Goal: Task Accomplishment & Management: Manage account settings

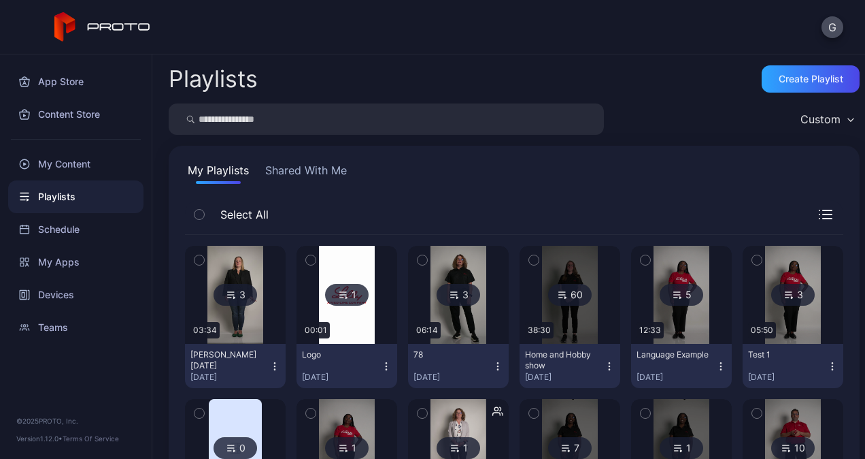
scroll to position [116, 0]
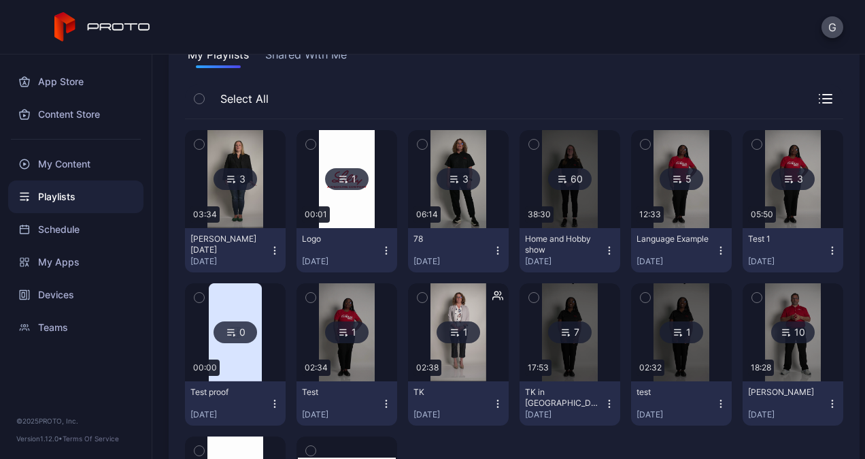
click at [383, 246] on icon "button" at bounding box center [386, 250] width 11 height 11
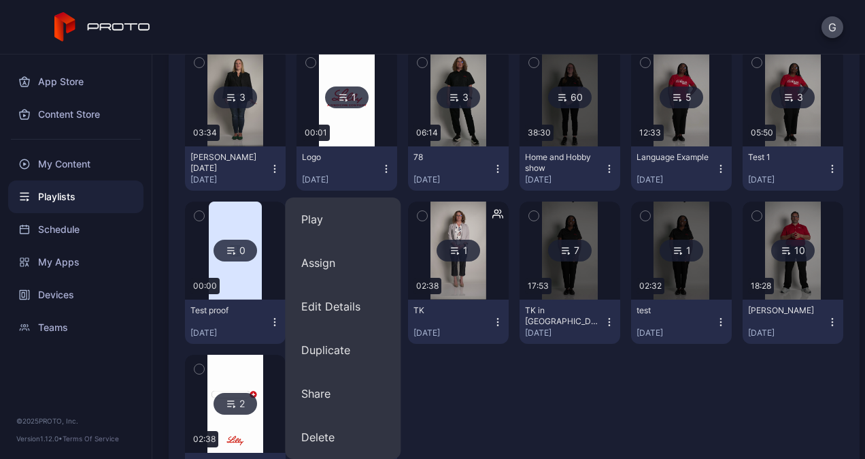
scroll to position [143, 0]
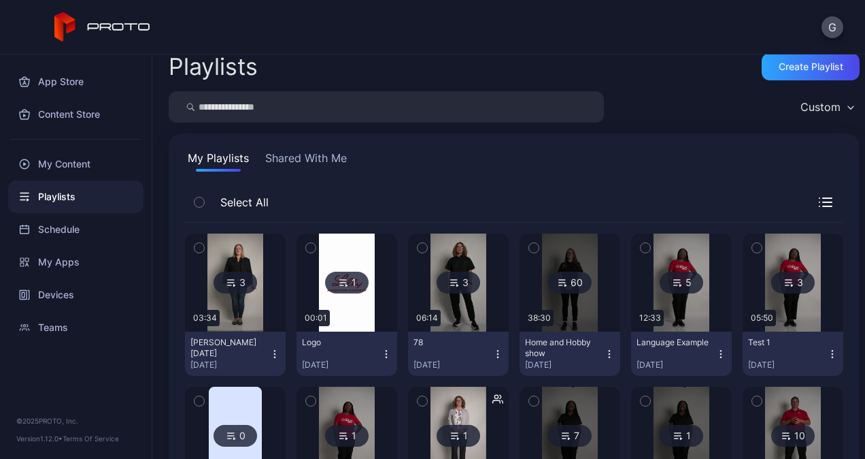
scroll to position [11, 0]
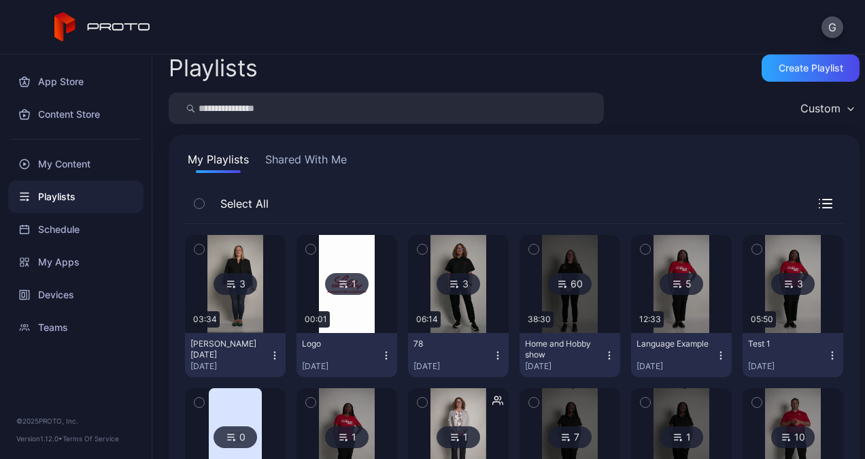
click at [494, 354] on icon "button" at bounding box center [498, 355] width 11 height 11
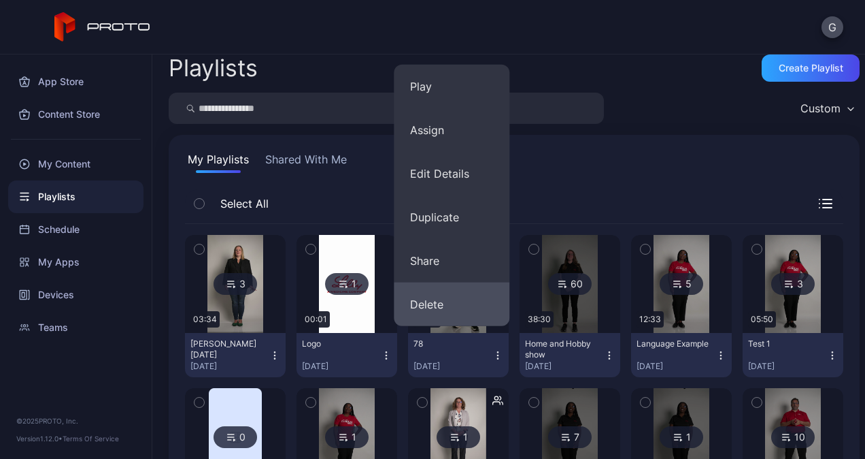
click at [484, 316] on button "Delete" at bounding box center [452, 304] width 116 height 44
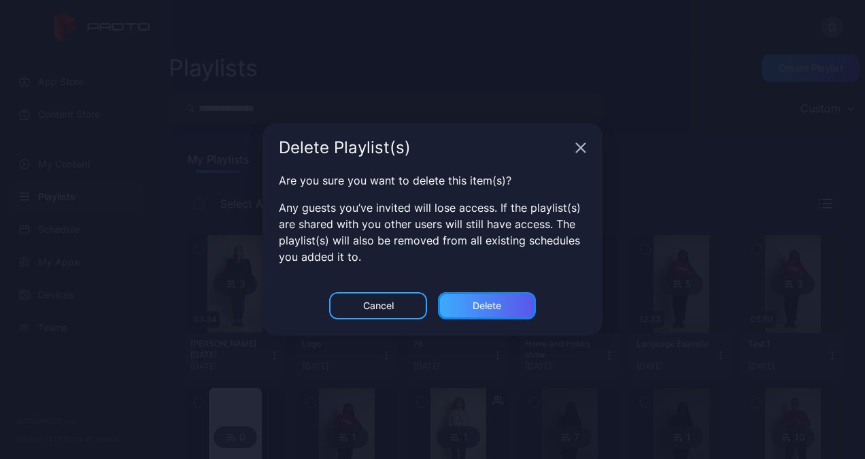
click at [462, 305] on div "Delete" at bounding box center [487, 305] width 98 height 27
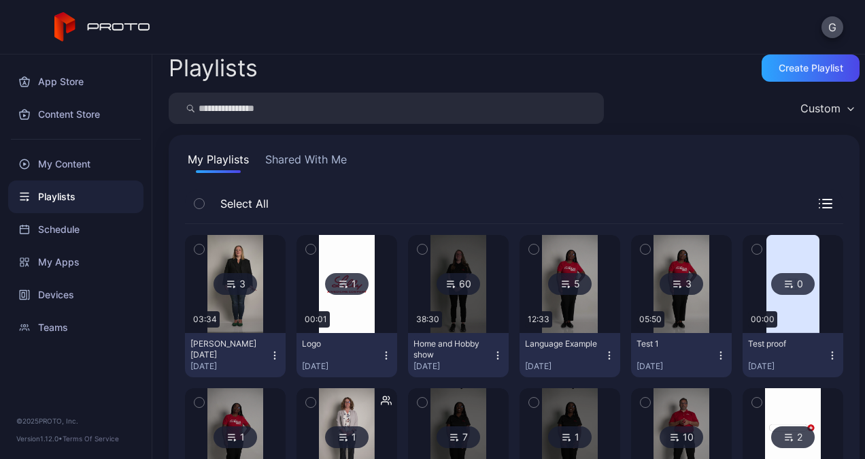
click at [241, 284] on div "3" at bounding box center [236, 284] width 44 height 22
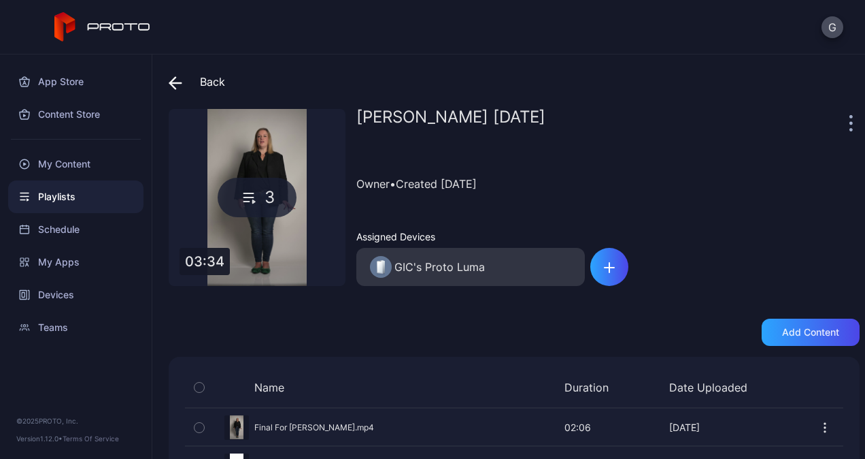
click at [203, 84] on div "Back" at bounding box center [197, 81] width 56 height 33
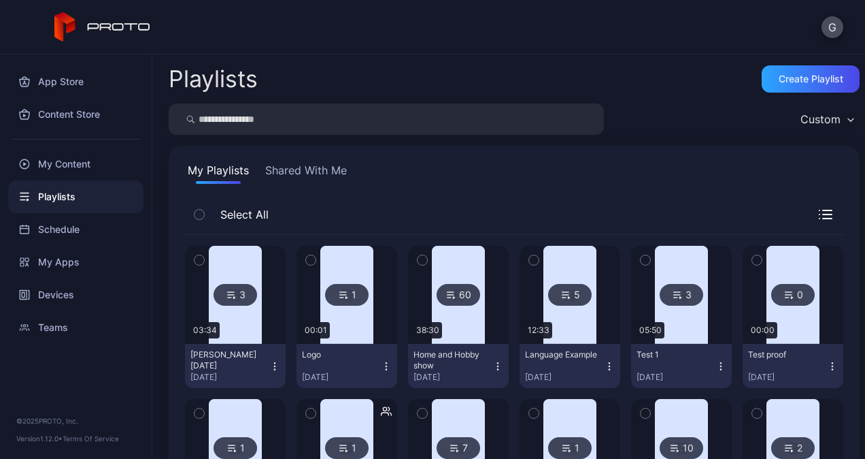
scroll to position [11, 0]
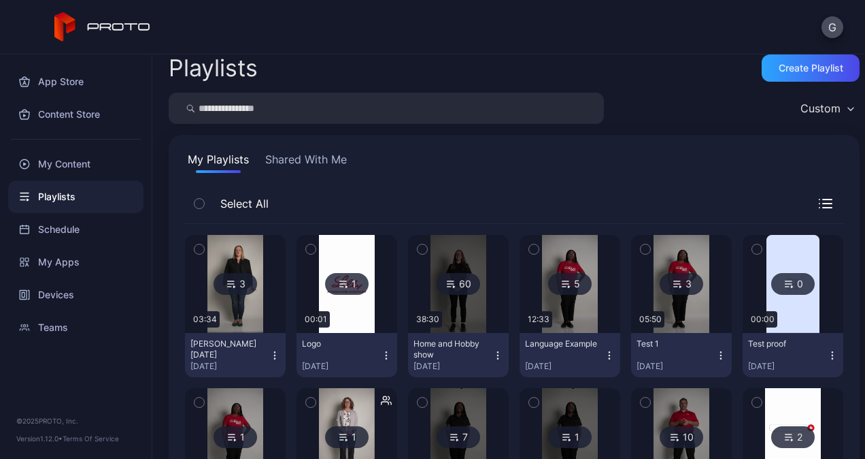
click at [350, 353] on div "Logo [DATE]" at bounding box center [341, 354] width 79 height 33
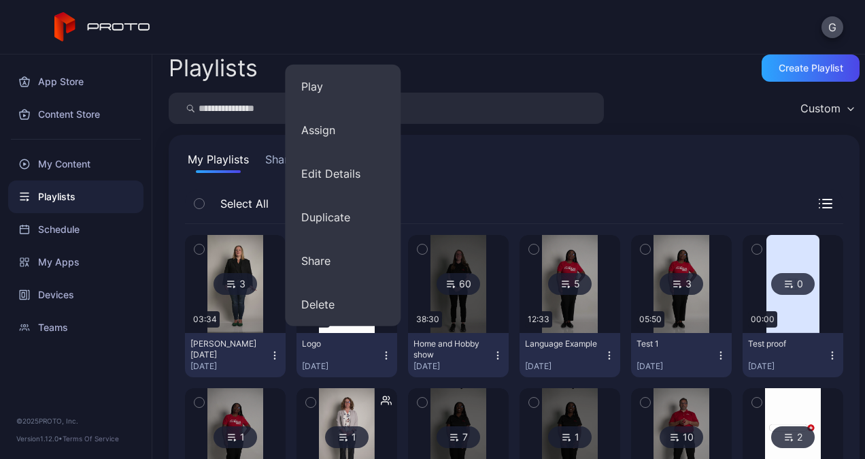
click at [381, 359] on icon "button" at bounding box center [386, 355] width 11 height 11
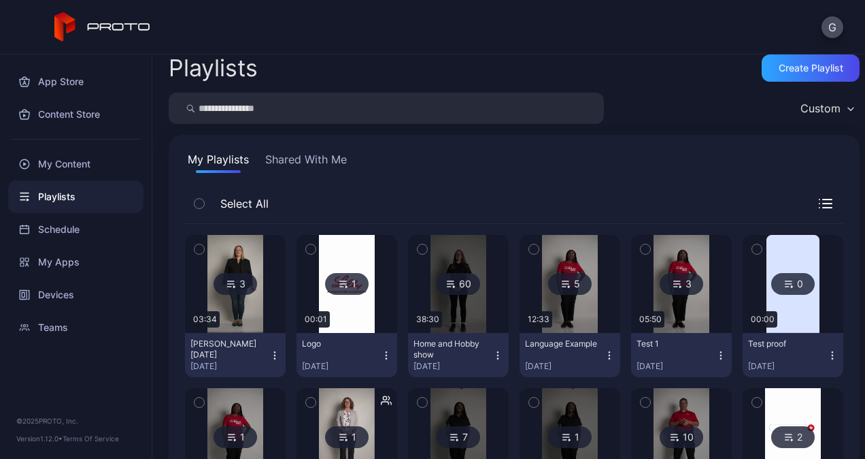
click at [346, 285] on div "1" at bounding box center [347, 284] width 44 height 22
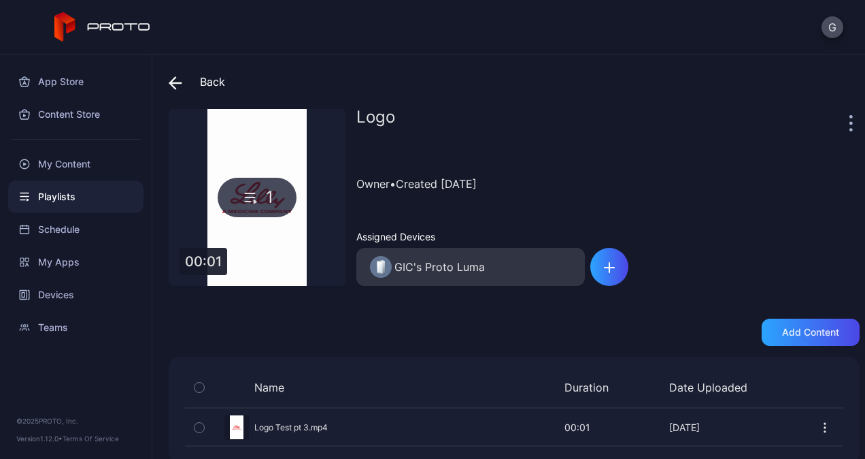
scroll to position [14, 0]
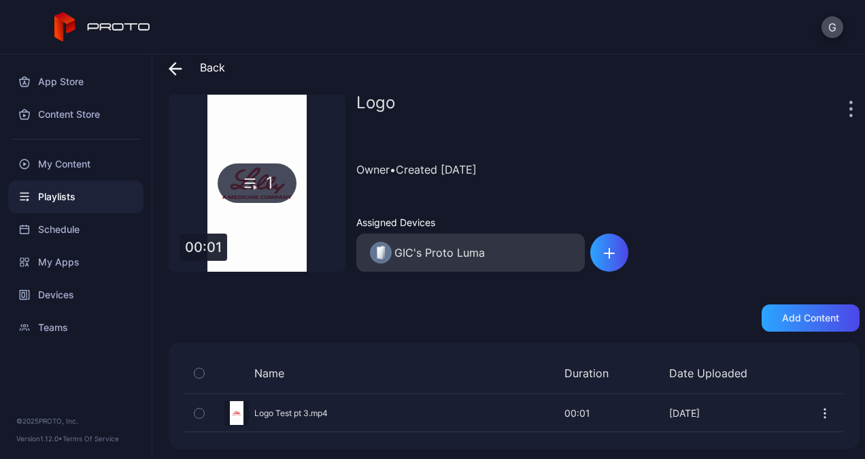
click at [825, 416] on icon "button" at bounding box center [825, 416] width 1 height 1
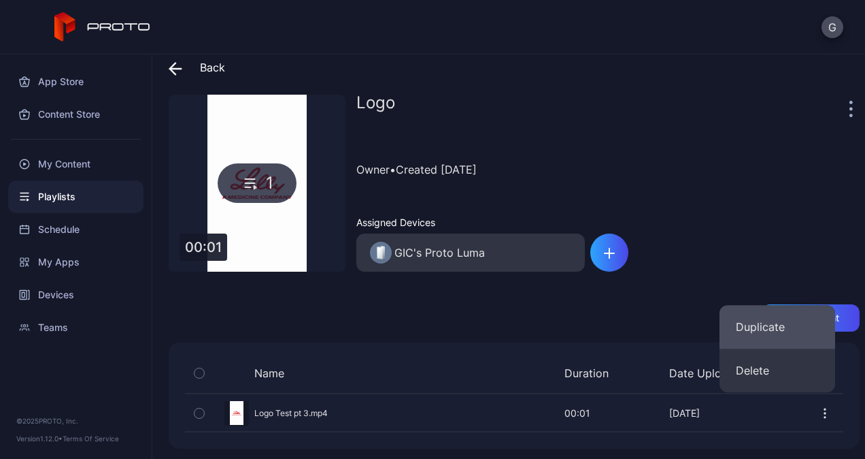
click at [787, 341] on button "Duplicate" at bounding box center [778, 327] width 116 height 44
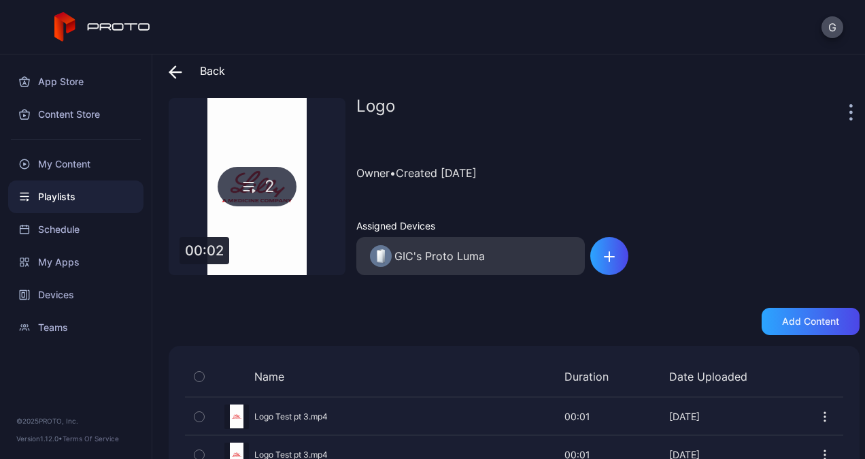
scroll to position [52, 0]
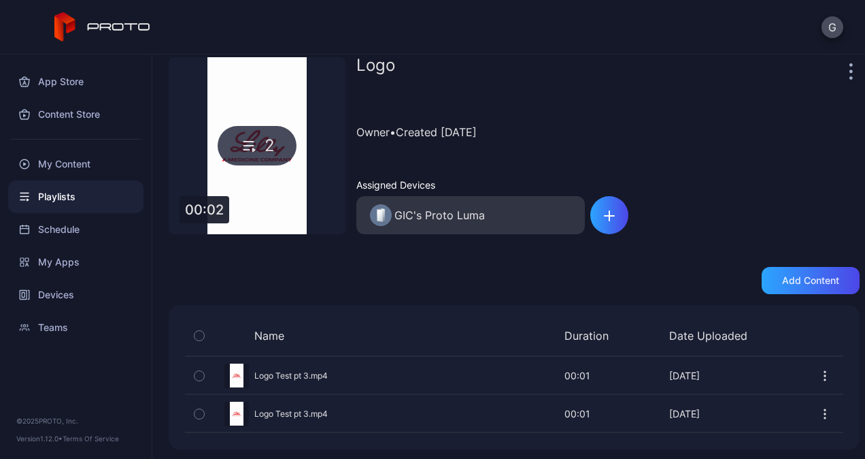
click at [819, 409] on icon "button" at bounding box center [826, 414] width 14 height 14
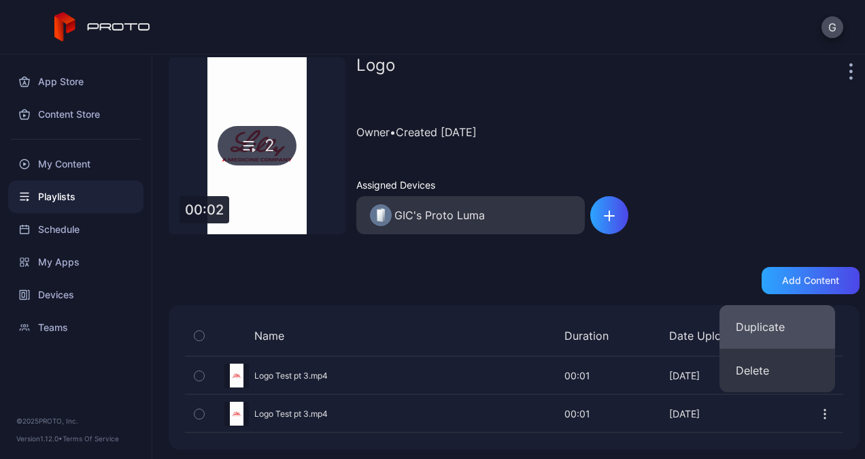
click at [796, 335] on button "Duplicate" at bounding box center [778, 327] width 116 height 44
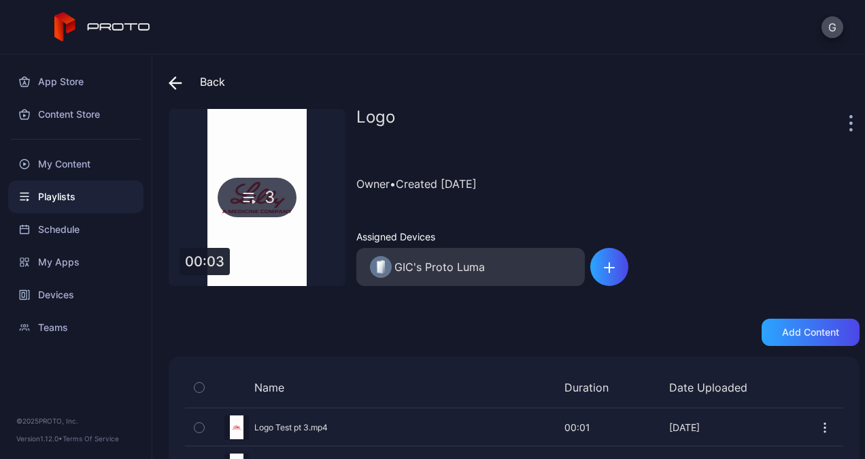
scroll to position [89, 0]
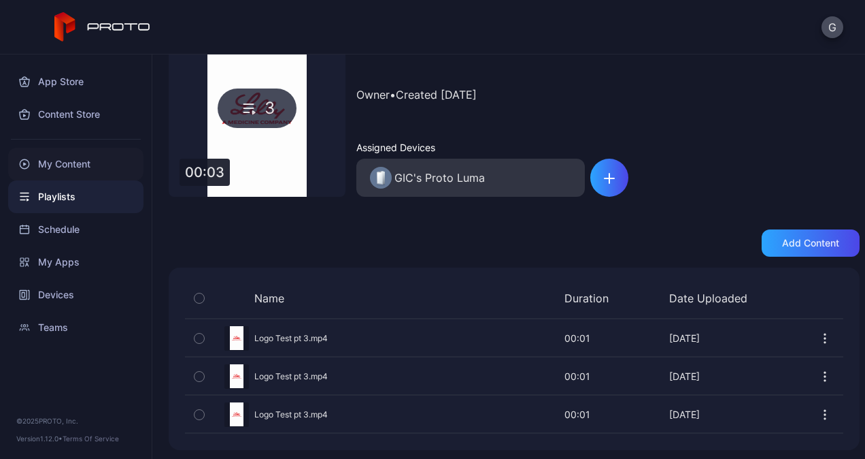
click at [73, 166] on div "My Content" at bounding box center [75, 164] width 135 height 33
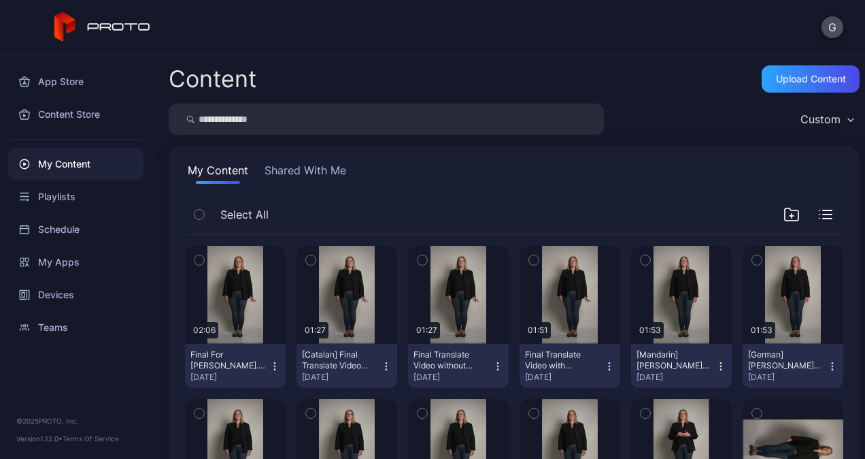
click at [274, 367] on icon "button" at bounding box center [274, 366] width 11 height 11
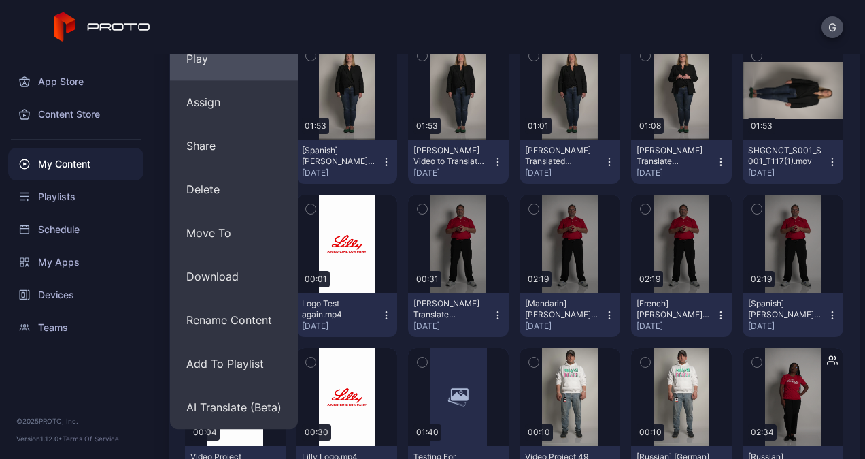
scroll to position [358, 0]
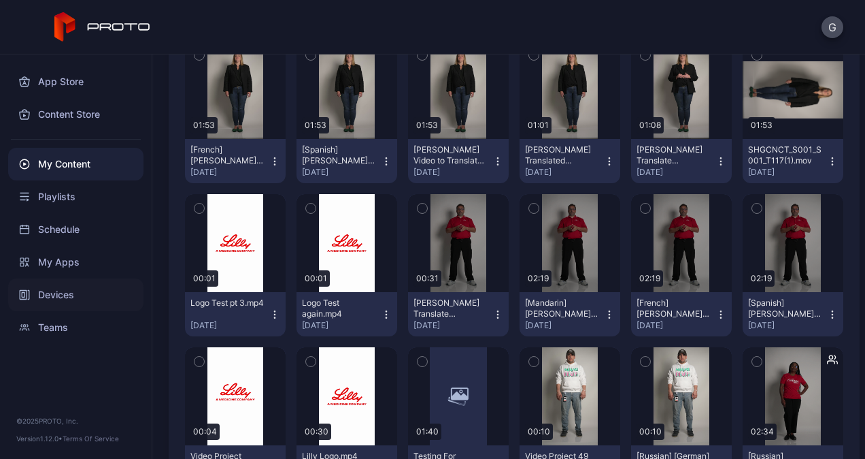
click at [60, 301] on div "Devices" at bounding box center [75, 294] width 135 height 33
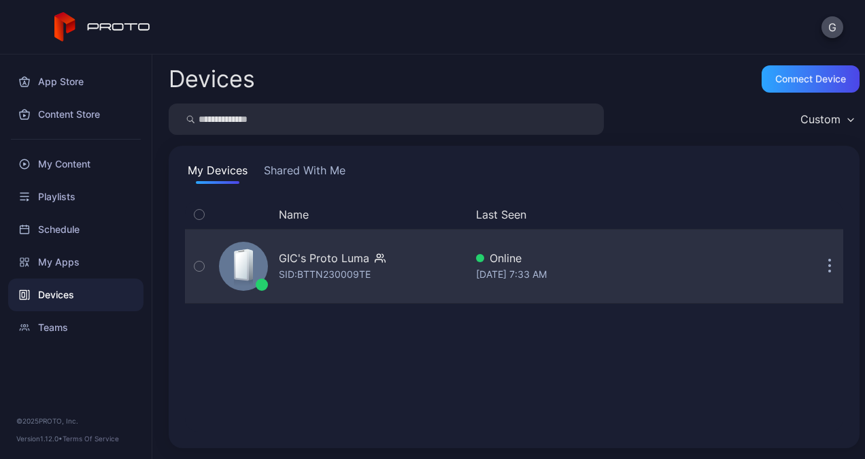
click at [323, 282] on div "GIC's Proto [PERSON_NAME]: BTTN230009TE" at bounding box center [340, 266] width 252 height 68
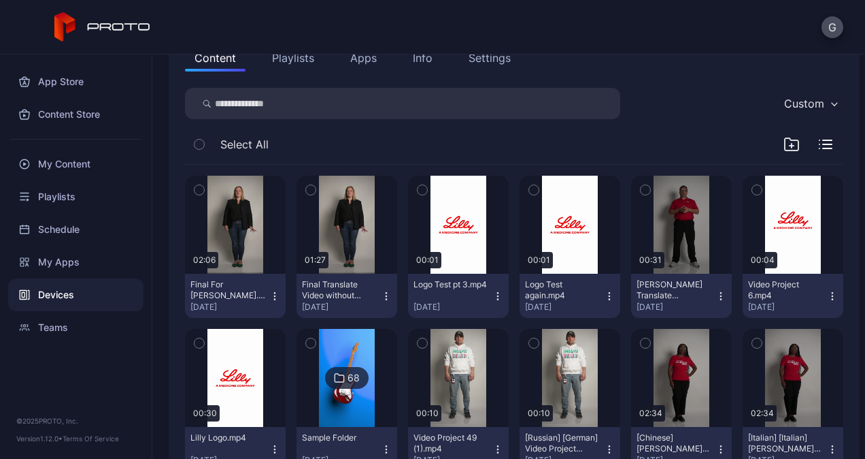
scroll to position [166, 0]
click at [270, 297] on icon "button" at bounding box center [274, 295] width 11 height 11
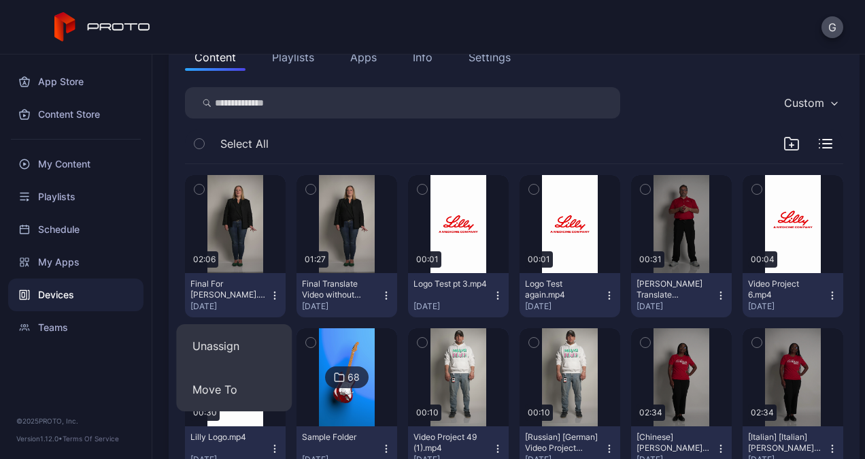
click at [328, 146] on div "Select All" at bounding box center [514, 146] width 659 height 35
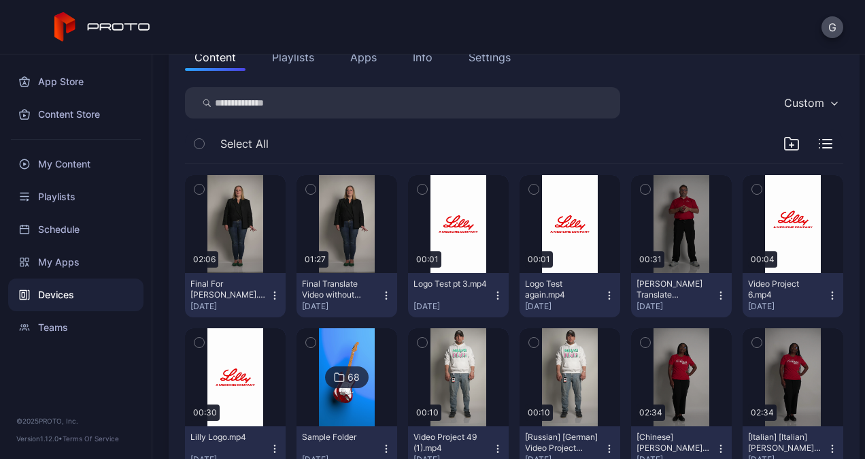
click at [493, 290] on icon "button" at bounding box center [498, 295] width 11 height 11
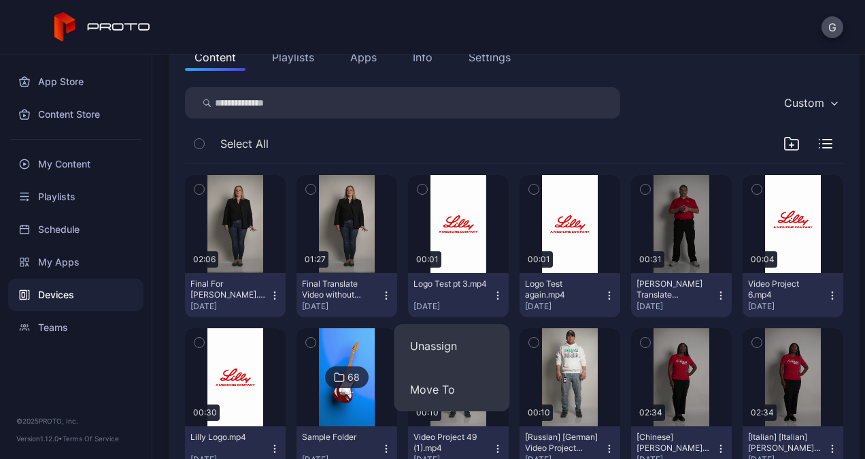
click at [816, 146] on div "Select All" at bounding box center [514, 146] width 659 height 35
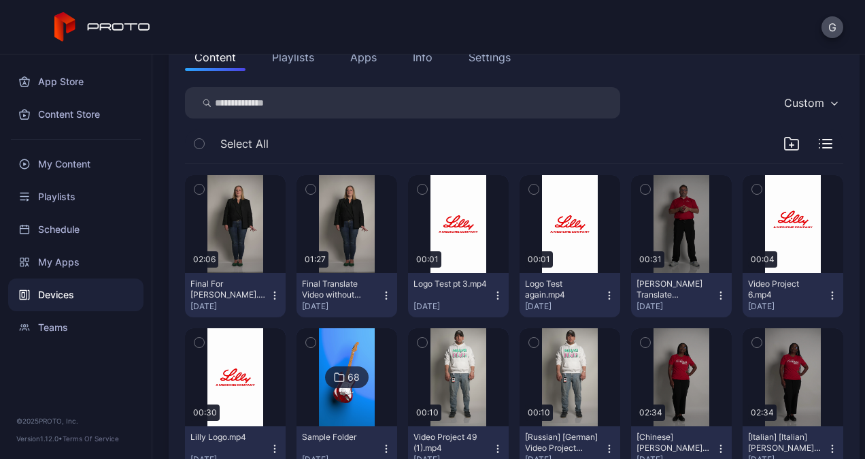
click at [785, 101] on div "Custom" at bounding box center [805, 103] width 40 height 14
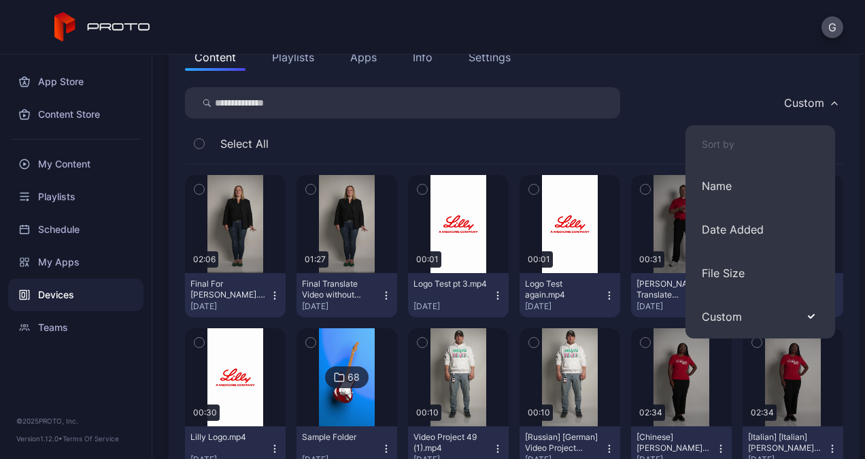
click at [785, 101] on div "Custom" at bounding box center [805, 103] width 40 height 14
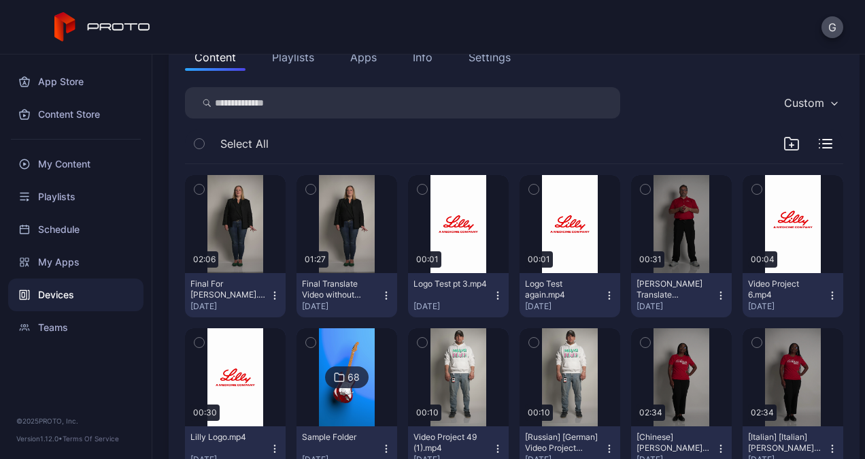
click at [381, 293] on icon "button" at bounding box center [386, 295] width 11 height 11
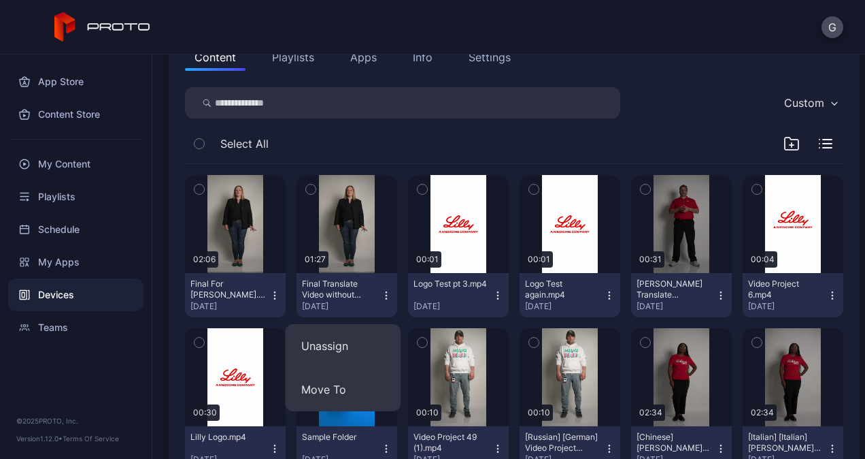
click at [339, 148] on div "Select All" at bounding box center [514, 146] width 659 height 35
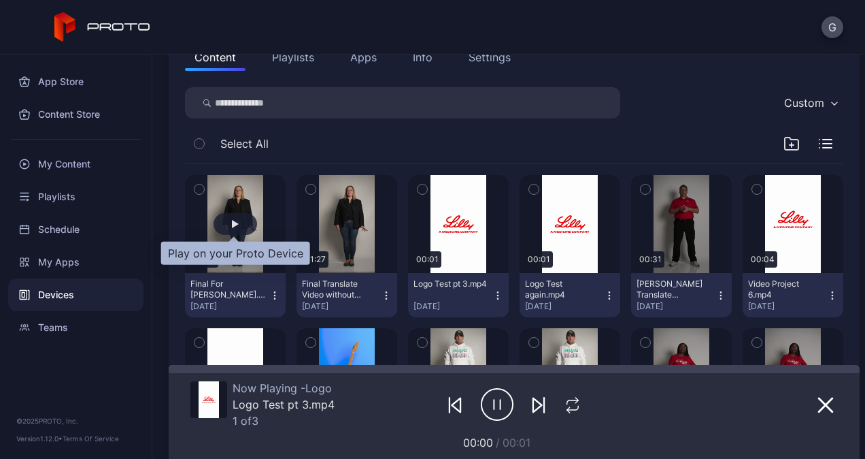
click at [240, 222] on div "button" at bounding box center [236, 224] width 44 height 22
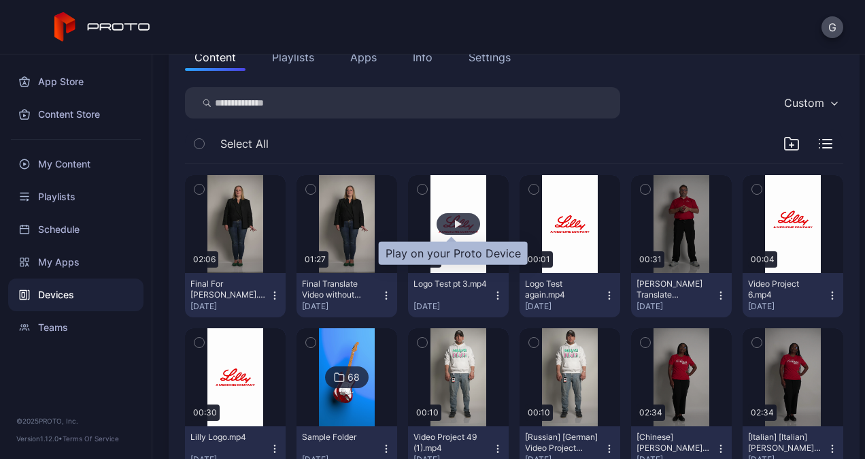
click at [439, 225] on div "button" at bounding box center [459, 224] width 44 height 22
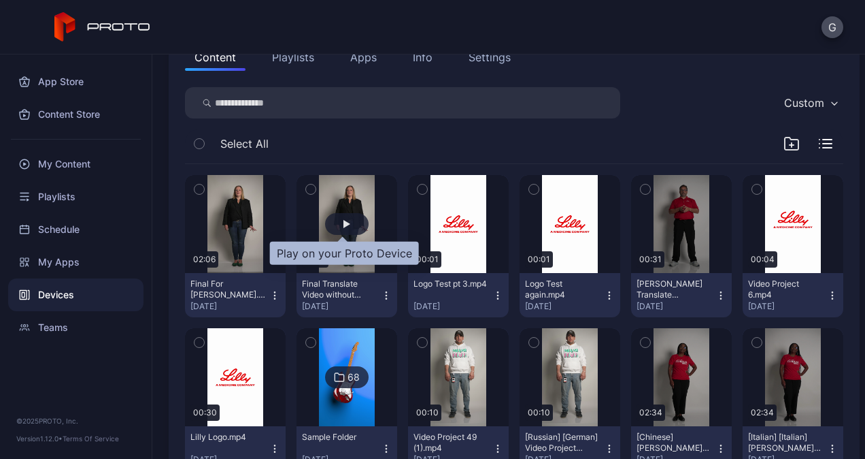
click at [329, 225] on div "button" at bounding box center [347, 224] width 44 height 22
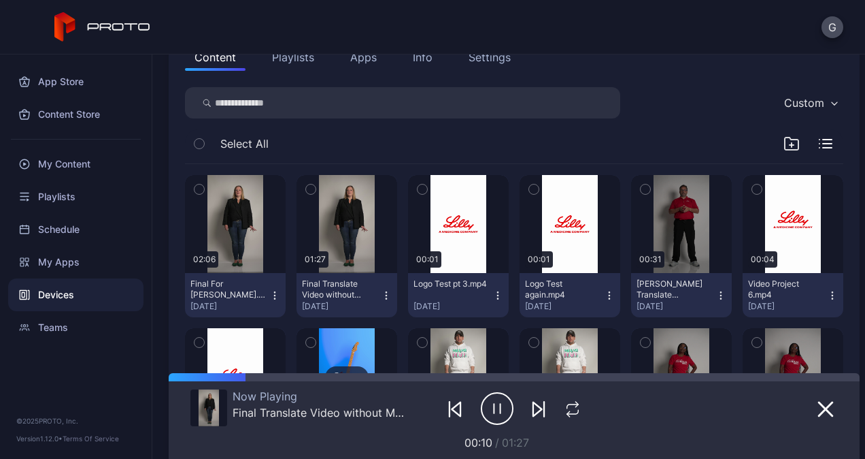
click at [483, 408] on icon "button" at bounding box center [497, 408] width 33 height 34
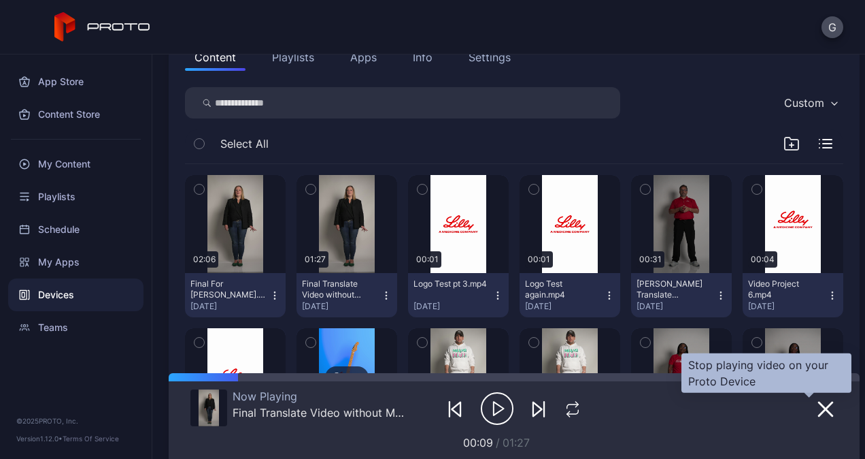
click at [818, 409] on icon "button" at bounding box center [826, 409] width 16 height 16
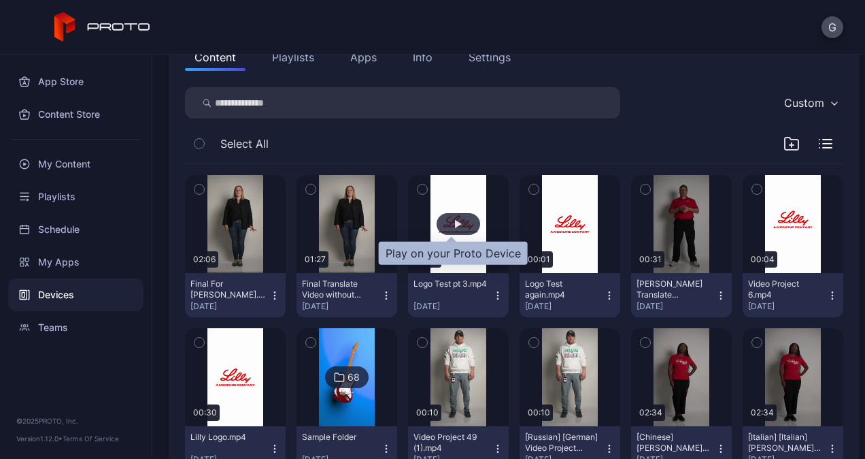
click at [463, 225] on div "button" at bounding box center [459, 224] width 44 height 22
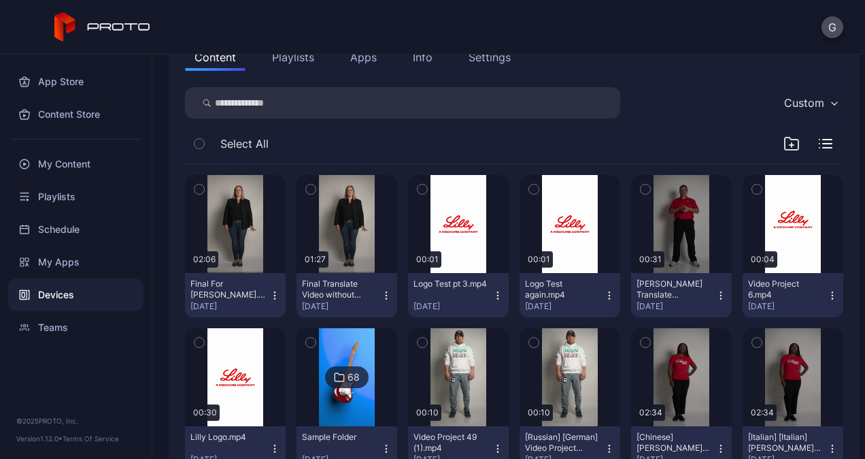
click at [286, 60] on button "Playlists" at bounding box center [293, 57] width 61 height 27
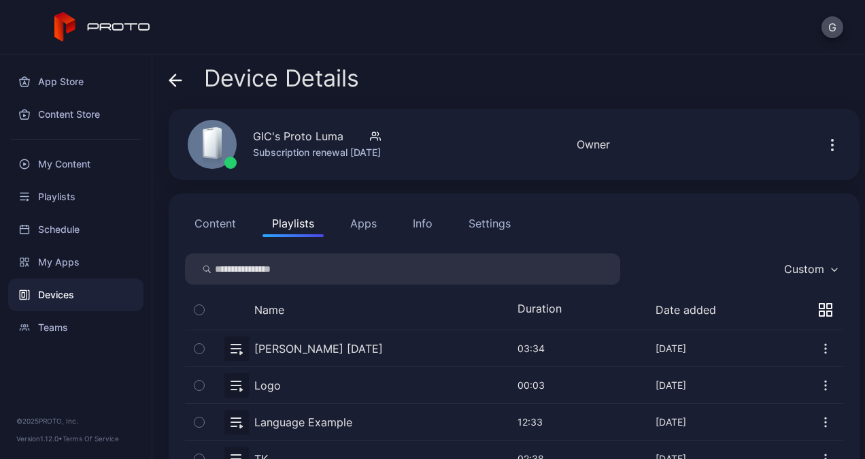
click at [191, 244] on div "Content Playlists Apps Info Settings Custom Name Duration Date added [PERSON_NA…" at bounding box center [514, 435] width 691 height 484
click at [201, 220] on button "Content" at bounding box center [215, 223] width 61 height 27
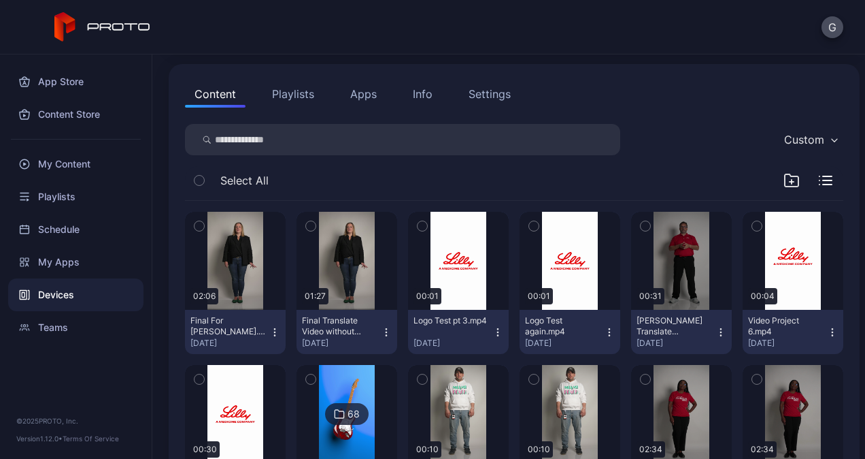
scroll to position [130, 0]
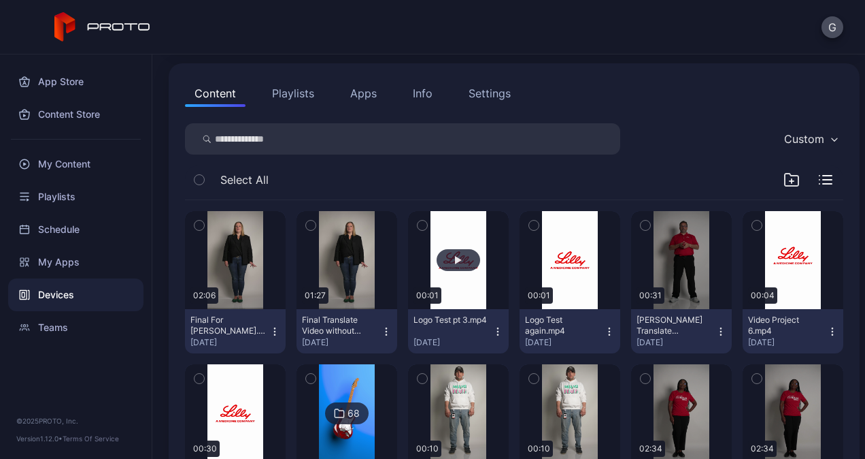
click at [445, 271] on button "button" at bounding box center [458, 260] width 101 height 98
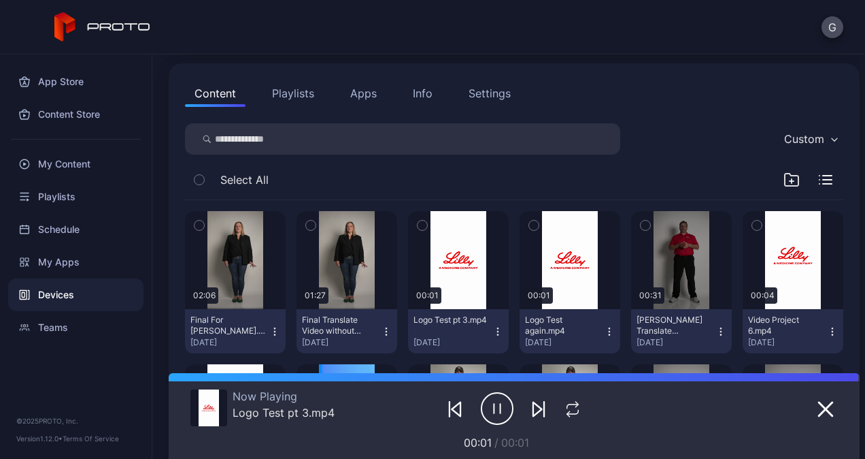
click at [126, 382] on div "App Store Content Store My Content Playlists Schedule My Apps Devices Teams © 2…" at bounding box center [76, 256] width 152 height 404
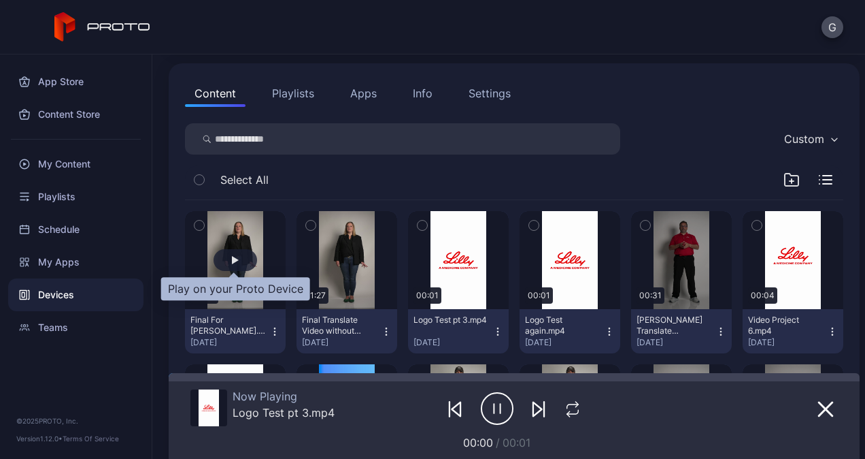
click at [233, 261] on div "button" at bounding box center [235, 260] width 7 height 8
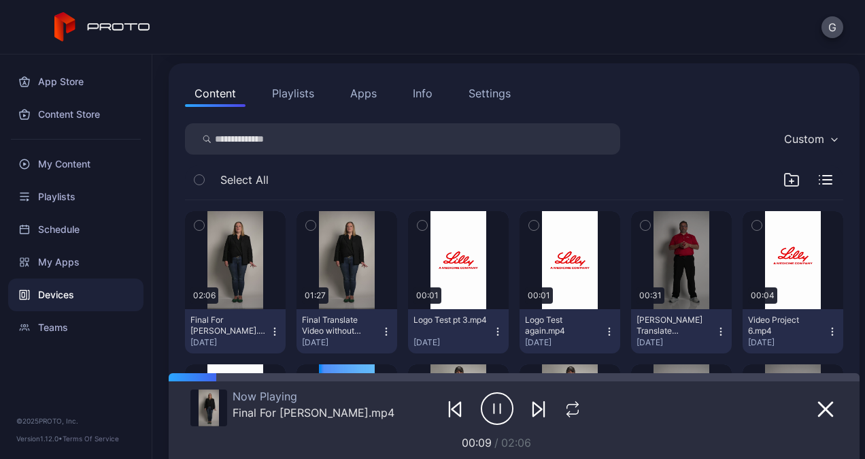
click at [452, 407] on icon "button" at bounding box center [456, 409] width 9 height 14
click at [488, 408] on icon "button" at bounding box center [497, 408] width 33 height 34
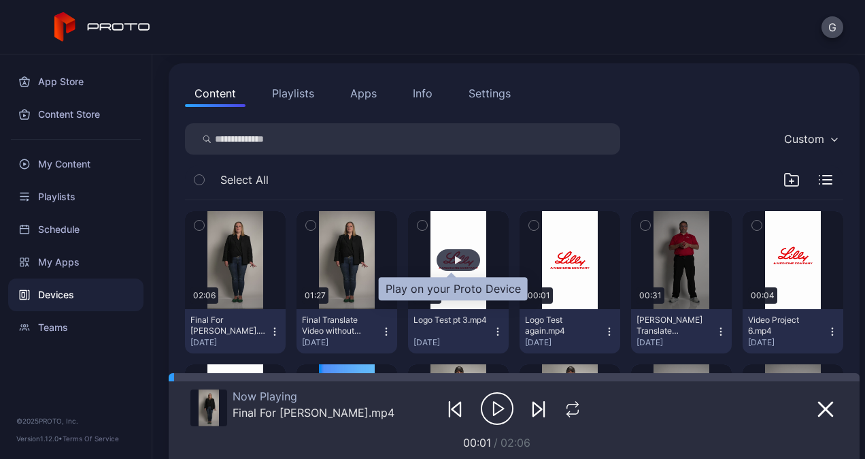
click at [444, 266] on div "button" at bounding box center [459, 260] width 44 height 22
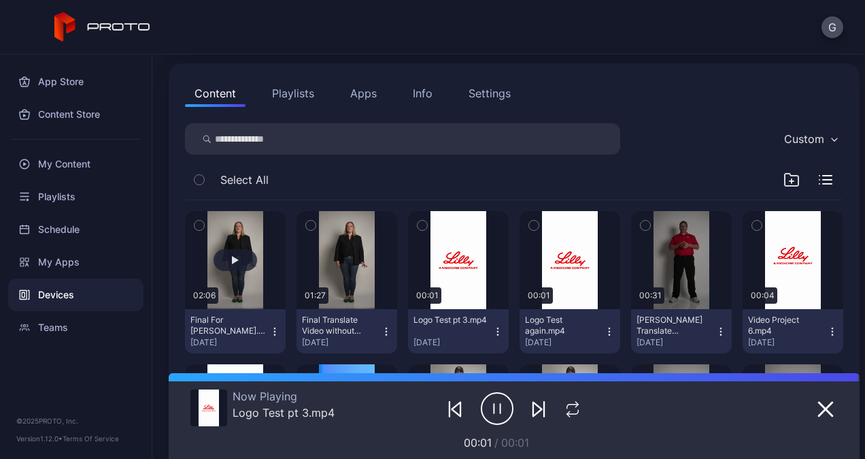
click at [235, 271] on button "button" at bounding box center [235, 260] width 101 height 98
click at [489, 402] on icon "button" at bounding box center [497, 408] width 33 height 34
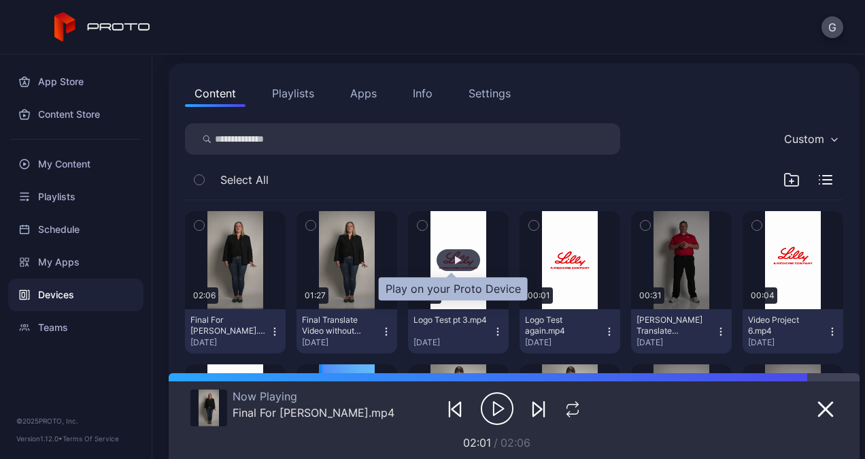
click at [457, 257] on div "button" at bounding box center [459, 260] width 44 height 22
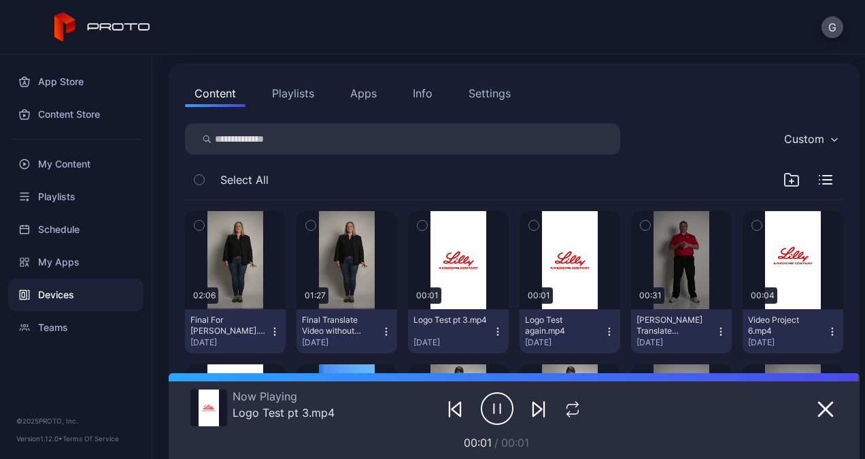
click at [440, 309] on button "Logo Test pt 3.mp4 [DATE]" at bounding box center [458, 331] width 101 height 44
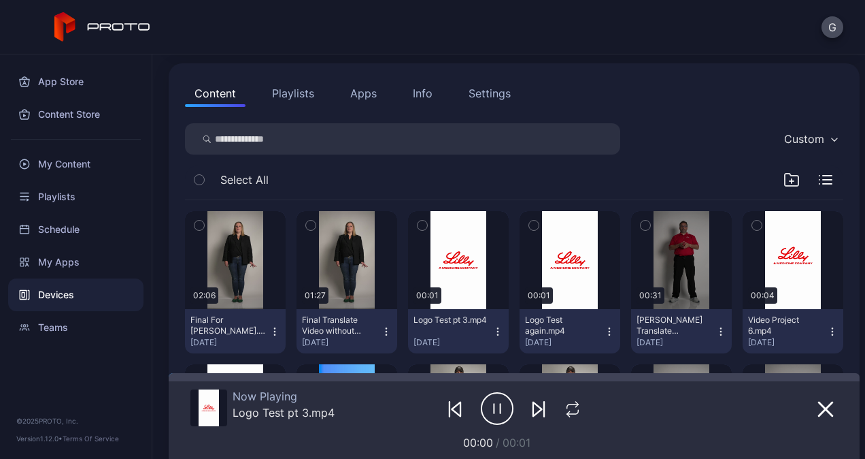
click at [672, 103] on div "Content Playlists Apps Info Settings" at bounding box center [514, 93] width 659 height 27
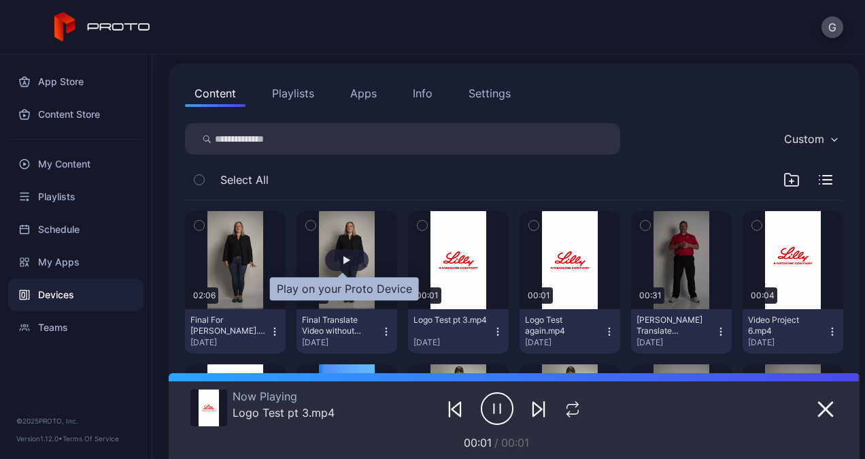
click at [344, 257] on div "button" at bounding box center [347, 260] width 7 height 8
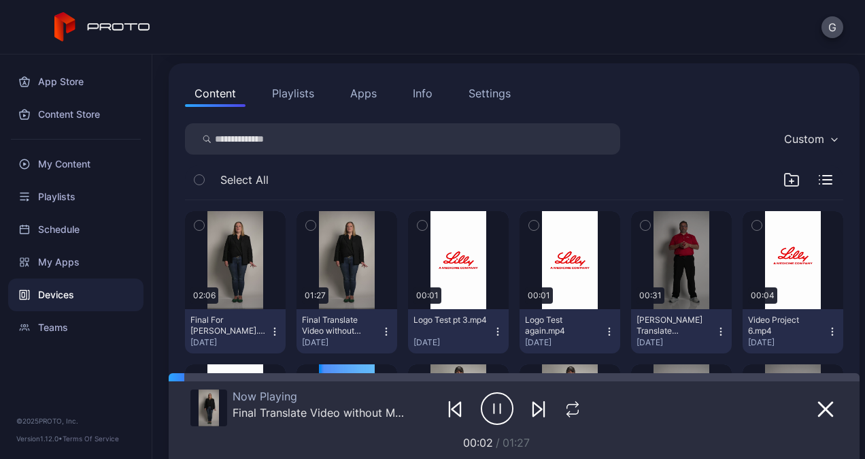
click at [501, 405] on icon "button" at bounding box center [501, 408] width 0 height 10
click at [494, 406] on icon "button" at bounding box center [499, 408] width 10 height 14
click at [714, 31] on div "G" at bounding box center [432, 27] width 865 height 54
click at [490, 416] on icon "button" at bounding box center [497, 408] width 33 height 34
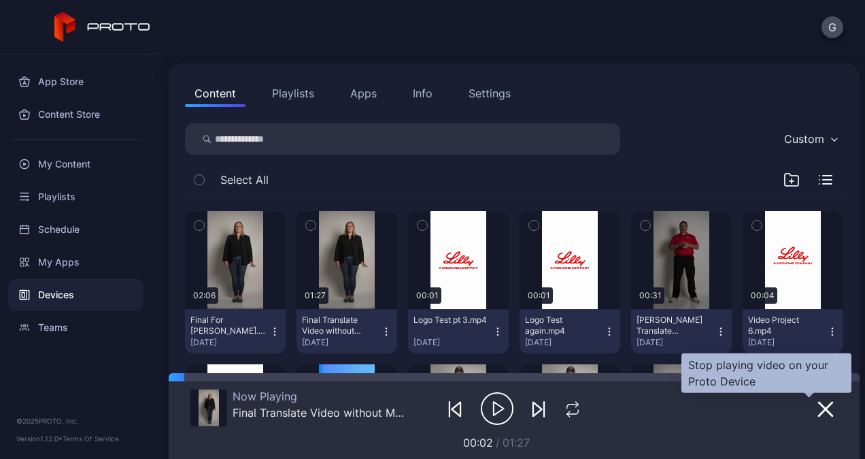
click at [818, 408] on icon "button" at bounding box center [826, 409] width 16 height 16
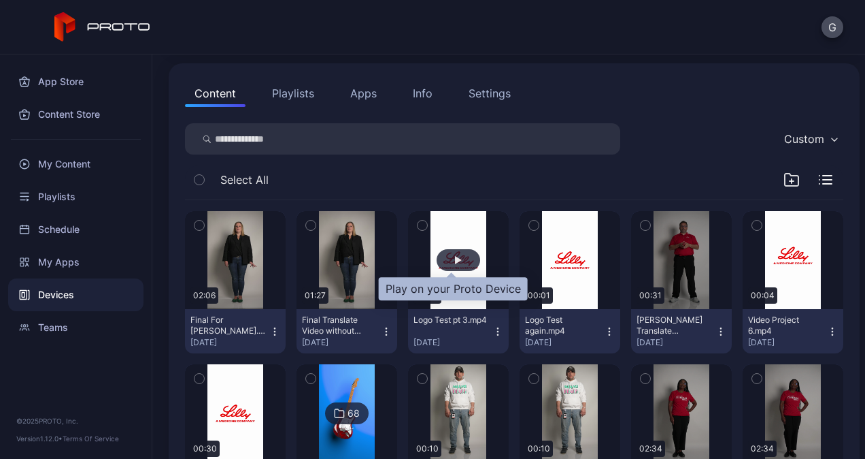
click at [462, 255] on div "button" at bounding box center [459, 260] width 44 height 22
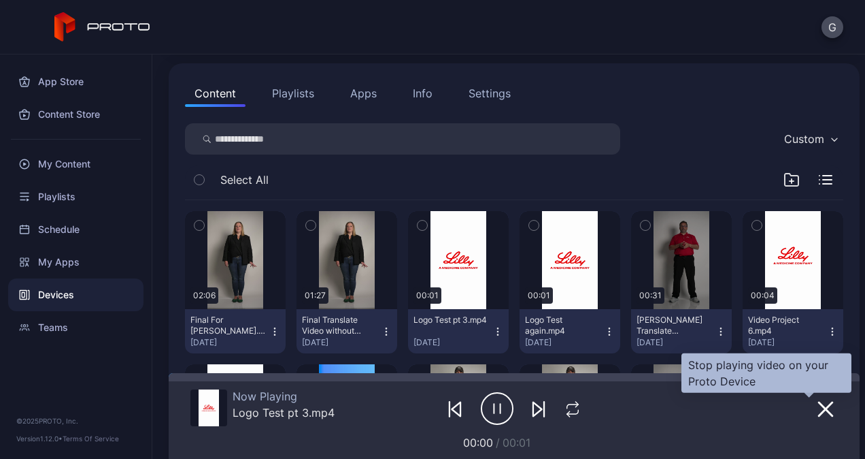
click at [818, 411] on icon "button" at bounding box center [826, 409] width 16 height 16
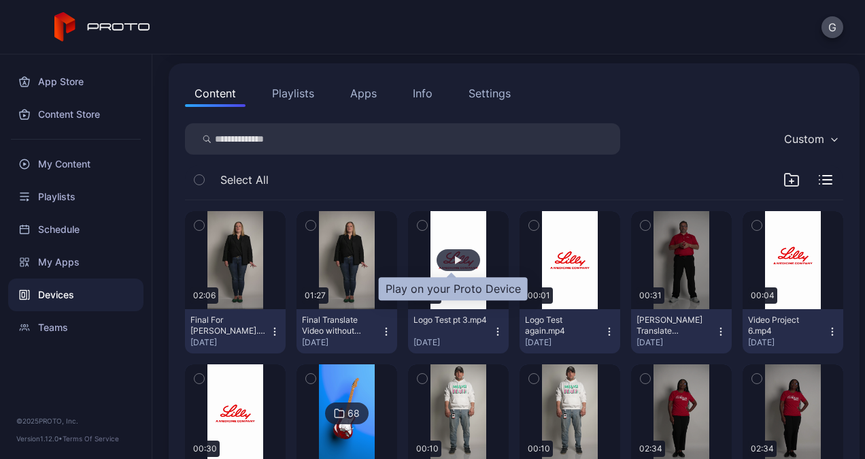
click at [464, 263] on div "button" at bounding box center [459, 260] width 44 height 22
